Goal: Check status: Check status

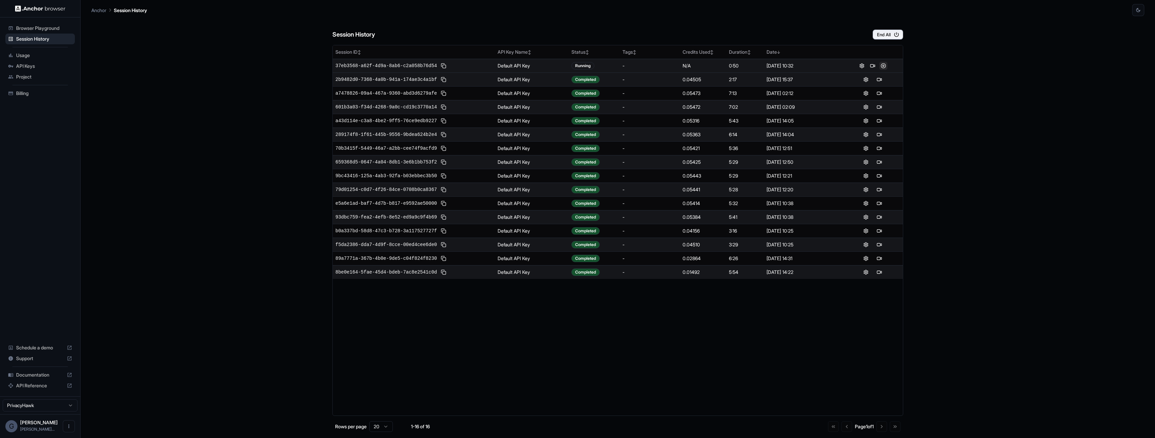
click at [884, 63] on button at bounding box center [883, 66] width 8 height 8
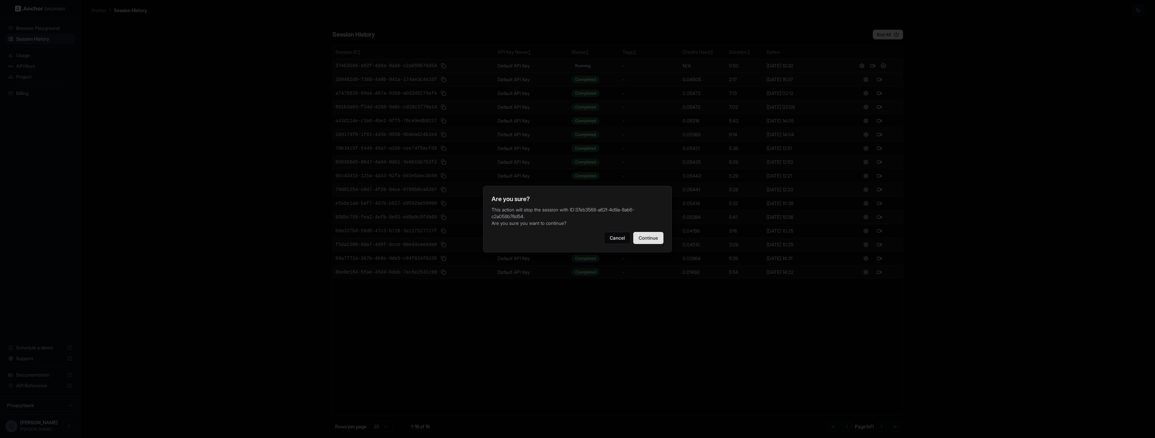
click at [650, 238] on button "Continue" at bounding box center [648, 238] width 30 height 12
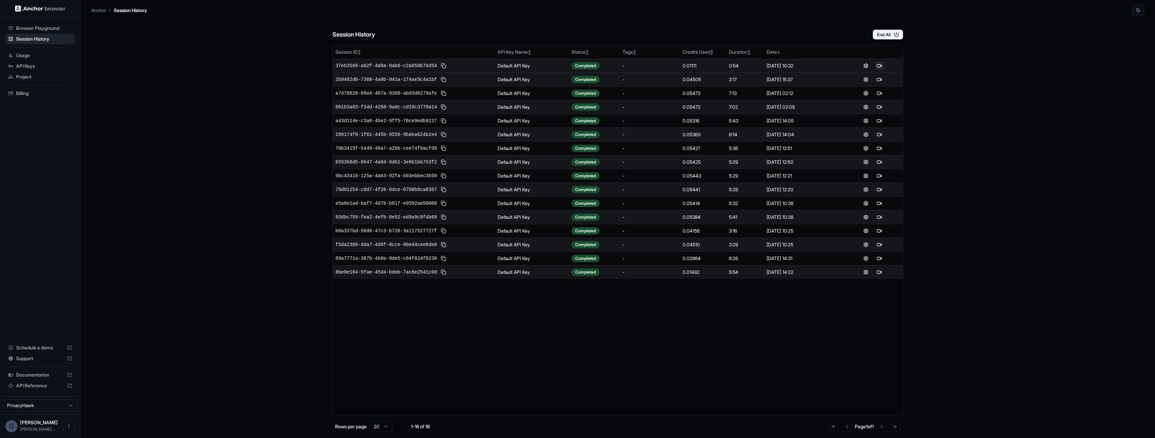
click at [880, 66] on button at bounding box center [879, 66] width 8 height 8
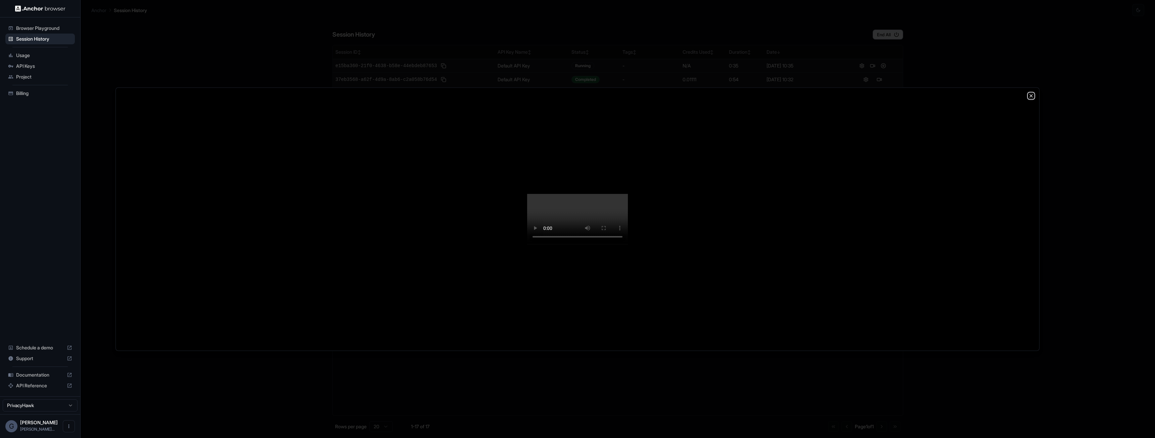
click at [1029, 93] on icon "button" at bounding box center [1030, 95] width 5 height 5
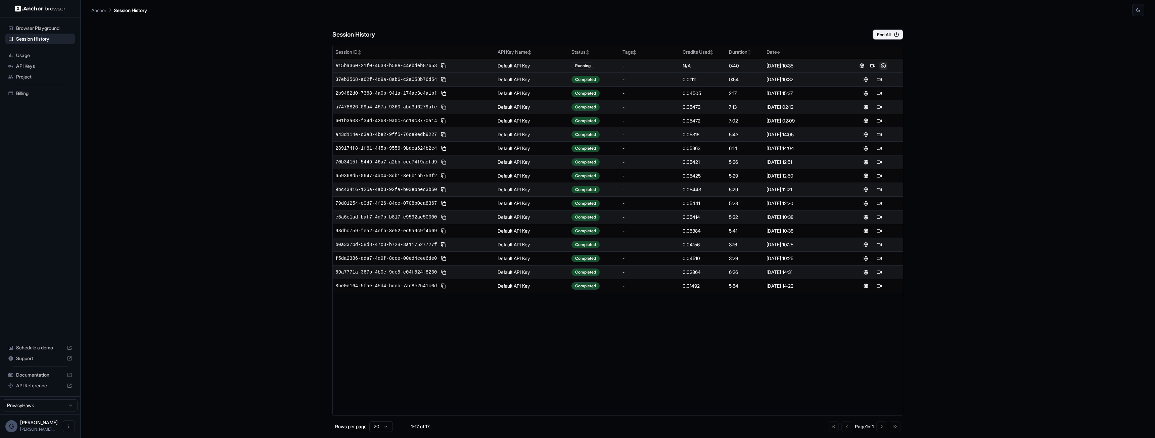
click at [884, 66] on button at bounding box center [883, 66] width 8 height 8
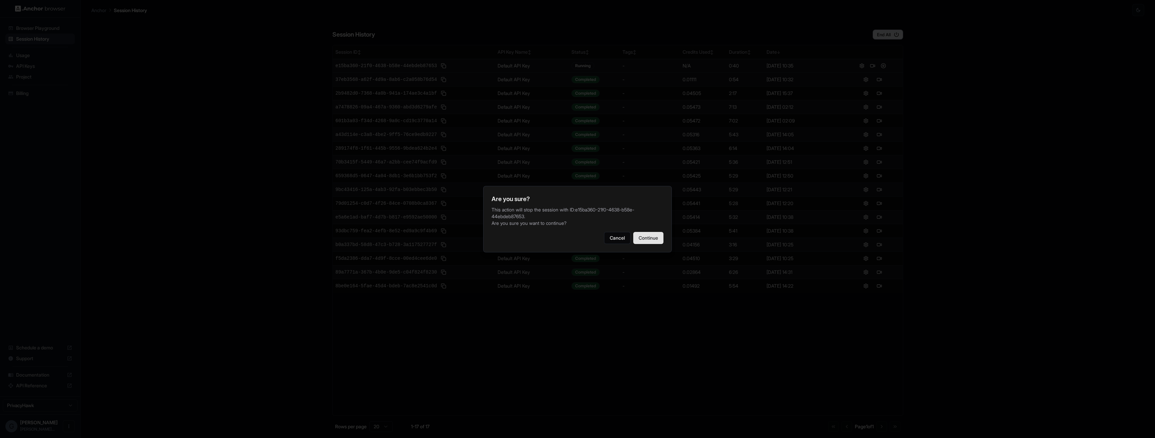
click at [647, 235] on button "Continue" at bounding box center [648, 238] width 30 height 12
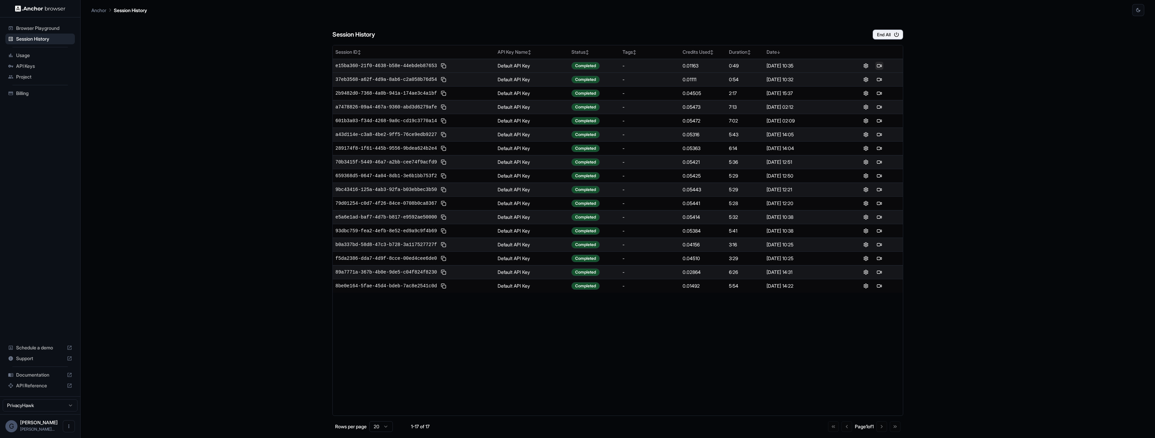
click at [877, 65] on button at bounding box center [879, 66] width 8 height 8
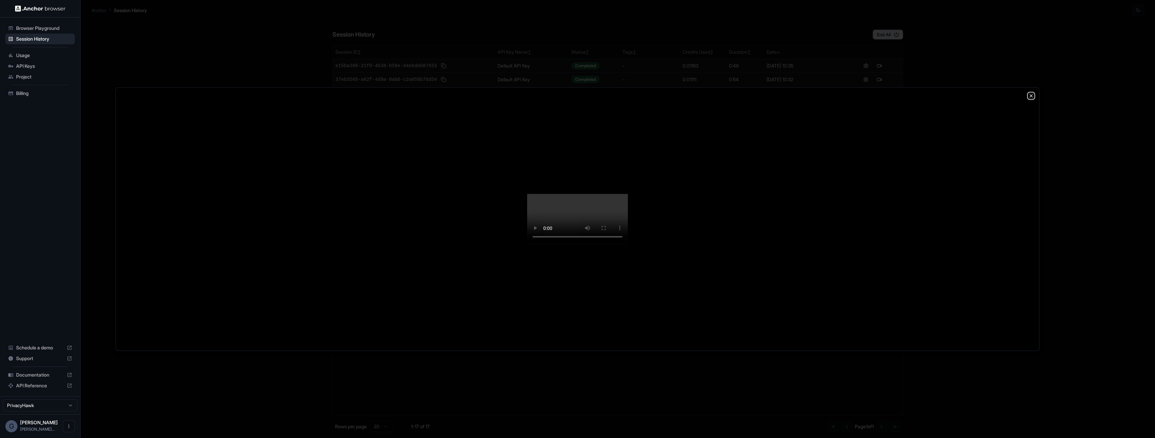
click at [1032, 93] on icon "button" at bounding box center [1030, 95] width 5 height 5
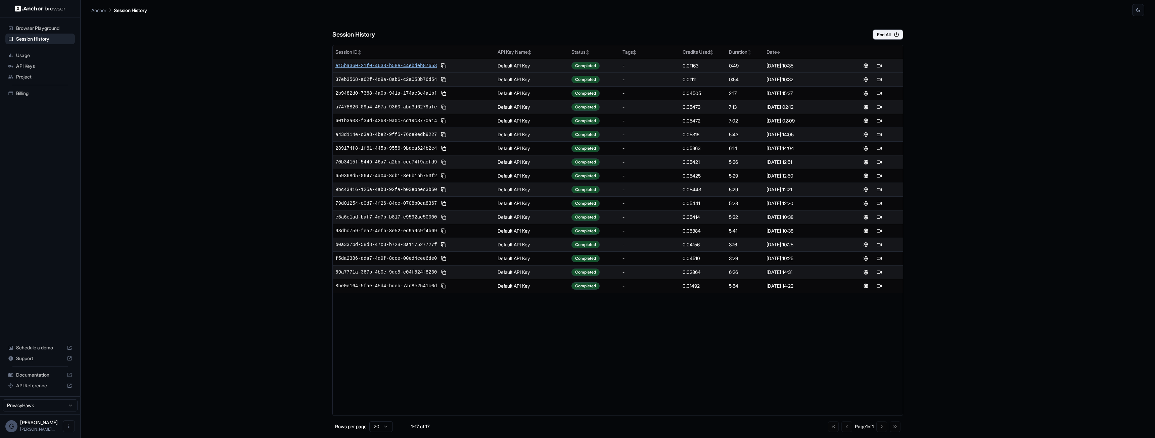
click at [396, 65] on span "e15ba360-21f0-4638-b58e-44ebdeb87653" at bounding box center [385, 65] width 101 height 7
click at [878, 67] on button at bounding box center [879, 66] width 8 height 8
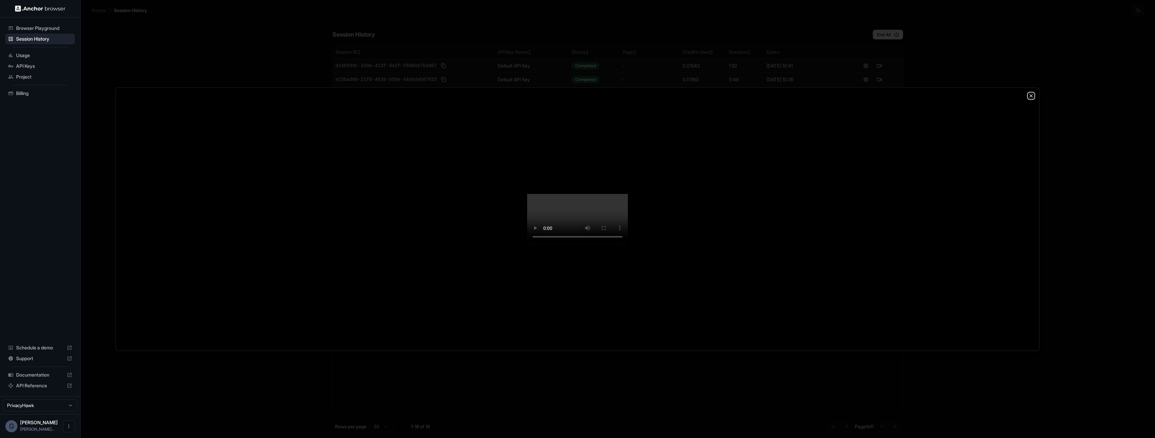
click at [1033, 93] on icon "button" at bounding box center [1030, 95] width 5 height 5
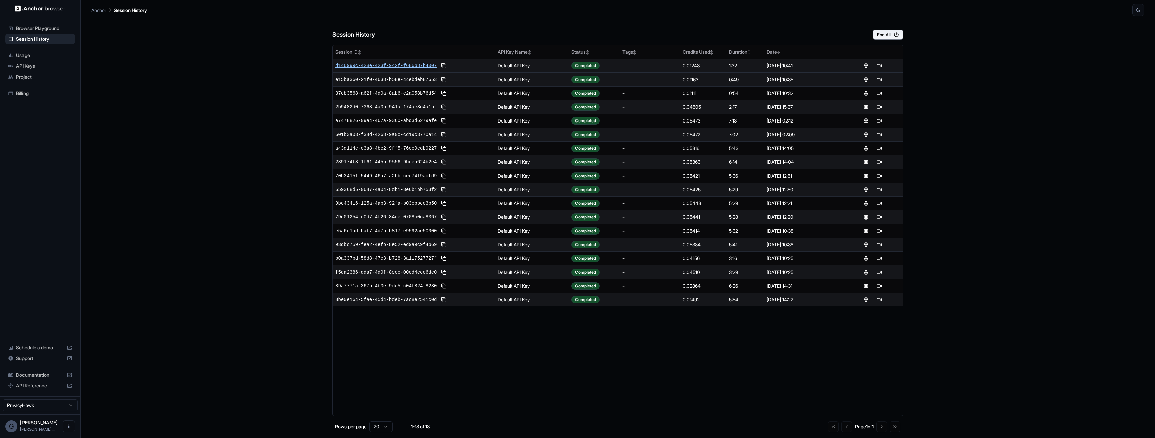
click at [379, 63] on span "d146999c-428e-423f-942f-f686b87b4007" at bounding box center [385, 65] width 101 height 7
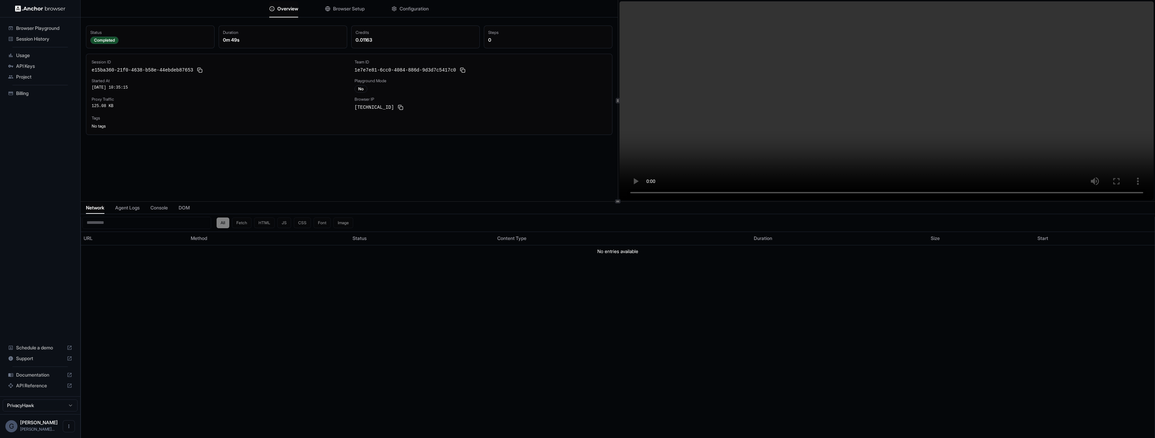
click at [355, 2] on button "Browser Setup" at bounding box center [345, 8] width 40 height 15
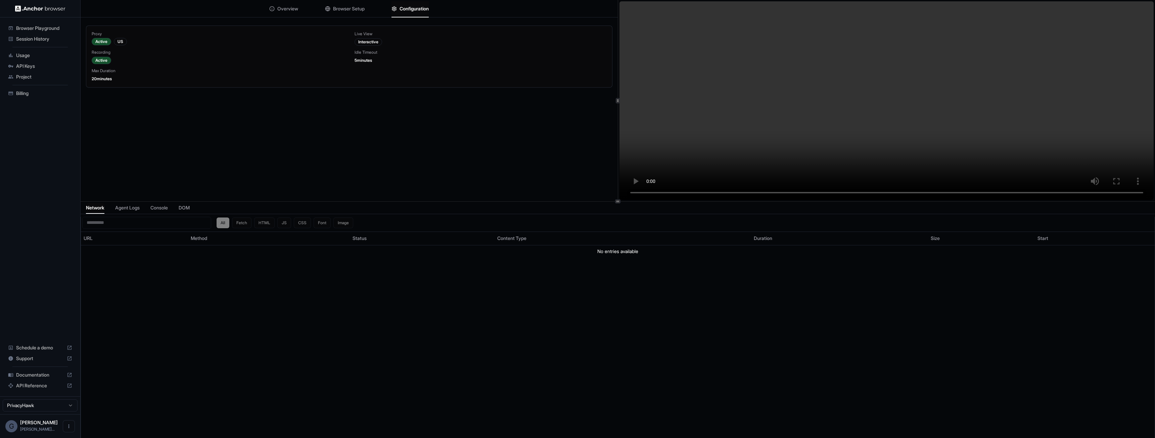
click at [417, 10] on span "Configuration" at bounding box center [413, 8] width 29 height 7
click at [345, 8] on span "Browser Setup" at bounding box center [349, 8] width 32 height 7
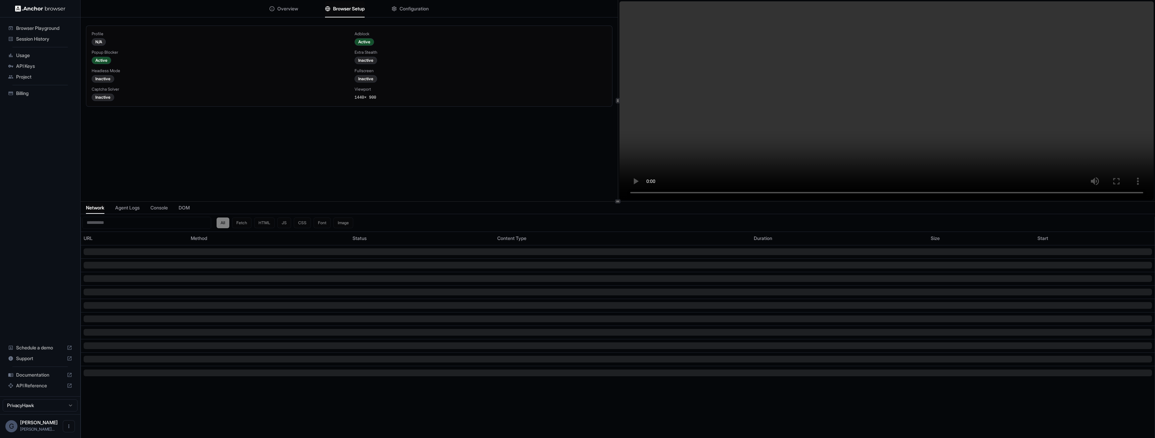
click at [68, 376] on icon at bounding box center [69, 374] width 5 height 5
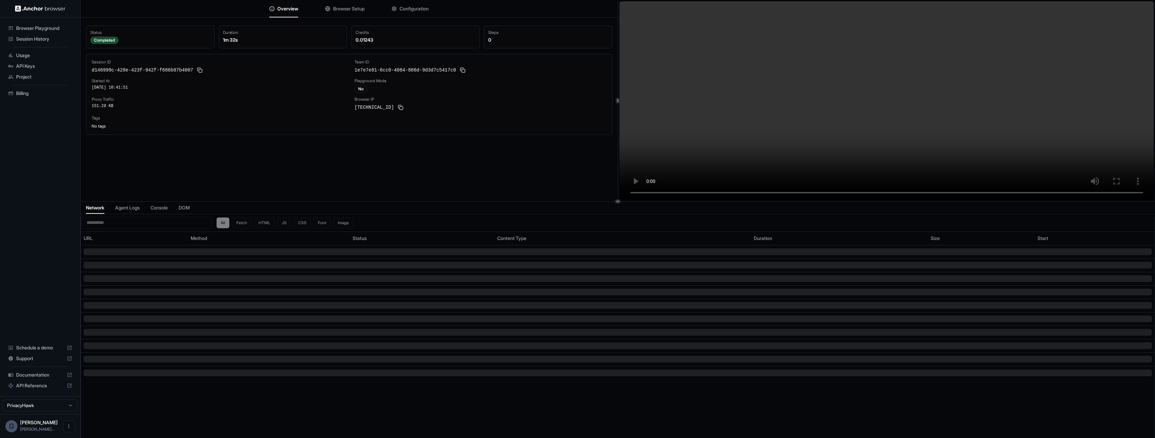
click at [215, 166] on div "Status Completed Duration 1m 32s Credits 0.01243 Steps 0 Session ID d146999c-42…" at bounding box center [349, 120] width 537 height 201
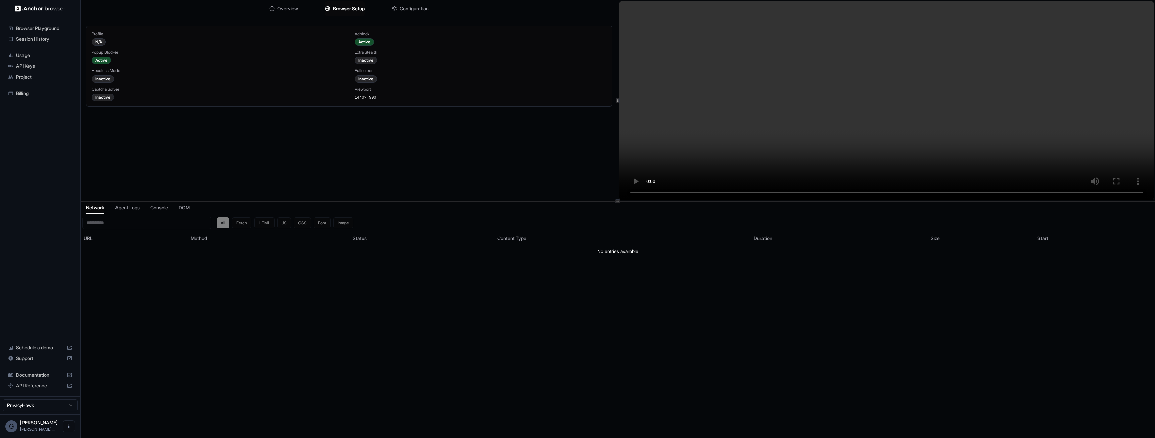
click at [344, 8] on span "Browser Setup" at bounding box center [349, 8] width 32 height 7
